Goal: Task Accomplishment & Management: Manage account settings

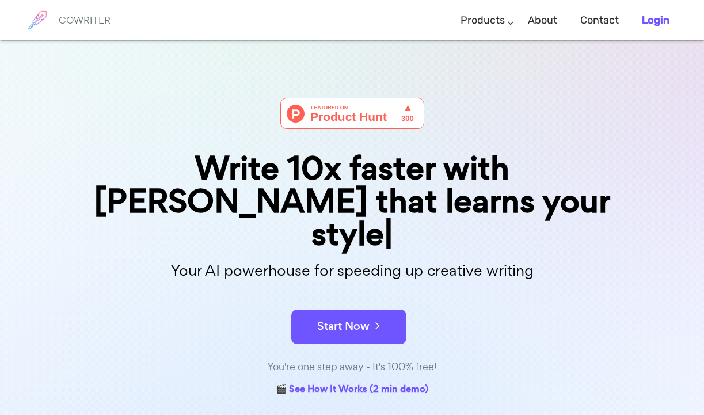
click at [651, 25] on b "Login" at bounding box center [655, 20] width 28 height 13
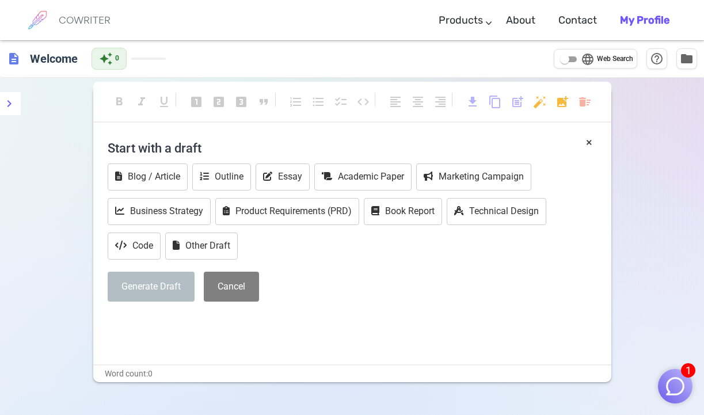
click at [624, 22] on b "My Profile" at bounding box center [644, 20] width 49 height 13
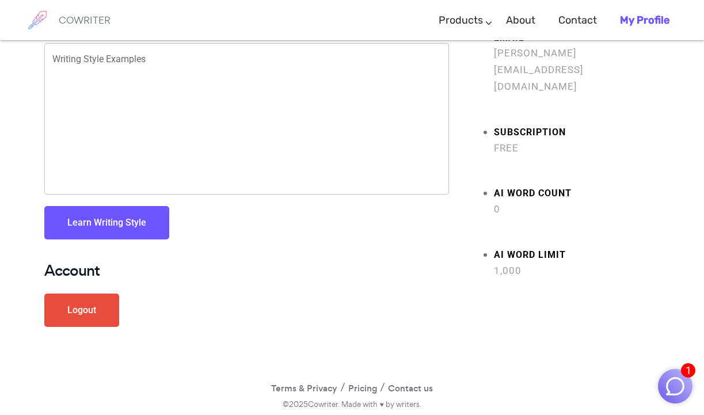
scroll to position [95, 0]
click at [94, 315] on link "Logout" at bounding box center [81, 310] width 75 height 33
